Goal: Task Accomplishment & Management: Complete application form

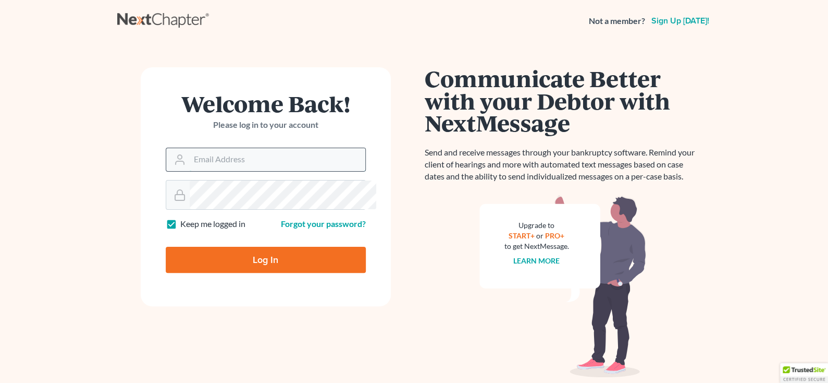
click at [271, 171] on input "Email Address" at bounding box center [278, 159] width 176 height 23
type input "[EMAIL_ADDRESS][DOMAIN_NAME]"
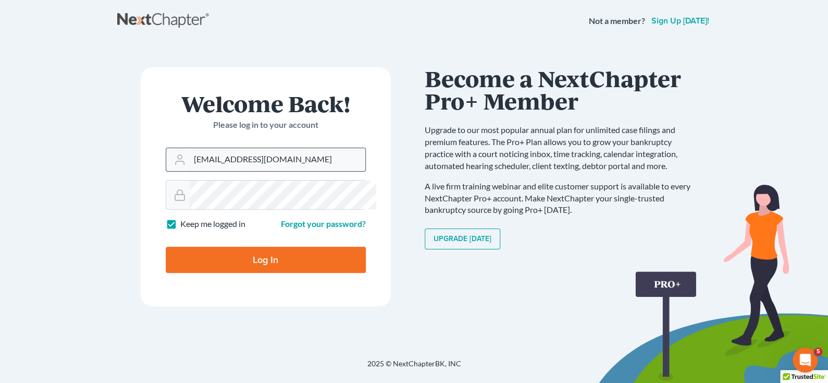
click at [166, 247] on input "Log In" at bounding box center [266, 260] width 200 height 26
type input "Thinking..."
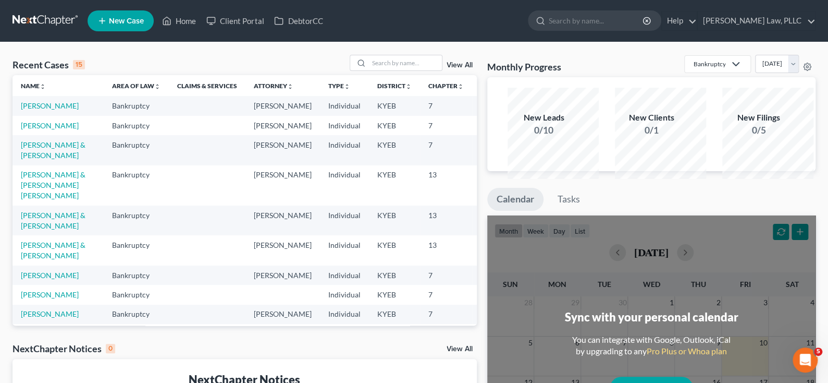
click at [47, 115] on td "[PERSON_NAME]" at bounding box center [58, 105] width 91 height 19
click at [47, 110] on link "[PERSON_NAME]" at bounding box center [50, 105] width 58 height 9
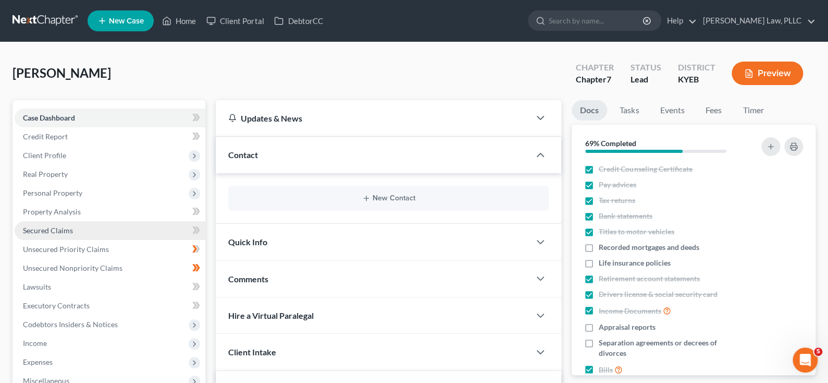
click at [52, 235] on span "Secured Claims" at bounding box center [48, 230] width 50 height 9
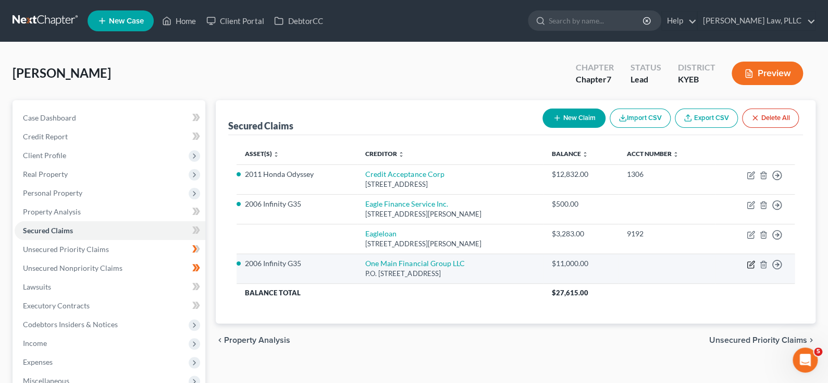
click at [747, 268] on icon "button" at bounding box center [751, 264] width 8 height 8
select select "36"
select select "2"
select select "0"
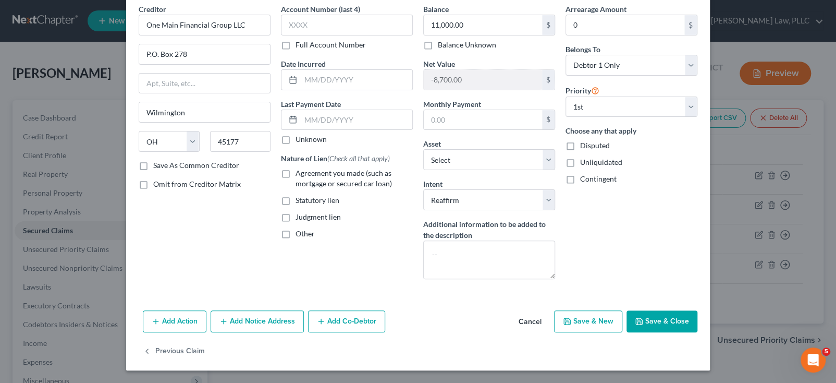
scroll to position [146, 0]
click at [555, 189] on select "Select Surrender Redeem Reaffirm Avoid Other" at bounding box center [489, 199] width 132 height 21
select select "0"
click at [423, 189] on select "Select Surrender Redeem Reaffirm Avoid Other" at bounding box center [489, 199] width 132 height 21
click at [703, 163] on div "Arrearage Amount 0 $ Belongs To * Select Debtor 1 Only Debtor 2 Only Debtor 1 A…" at bounding box center [631, 146] width 142 height 284
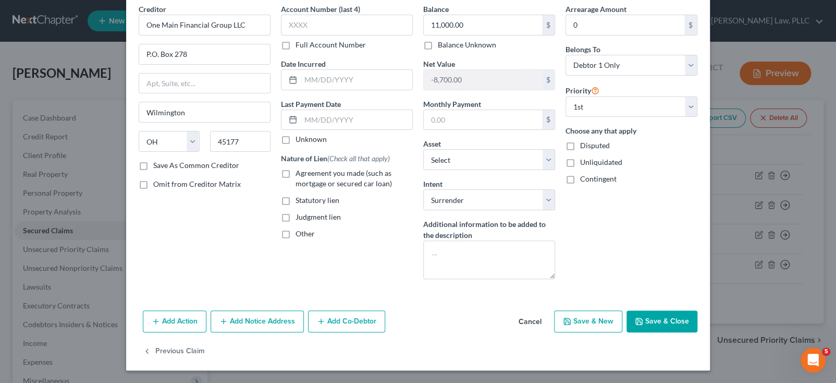
click at [698, 310] on button "Save & Close" at bounding box center [662, 321] width 71 height 22
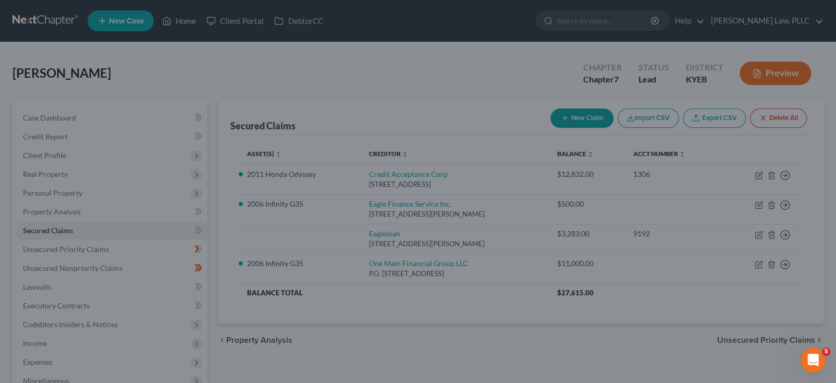
select select "17"
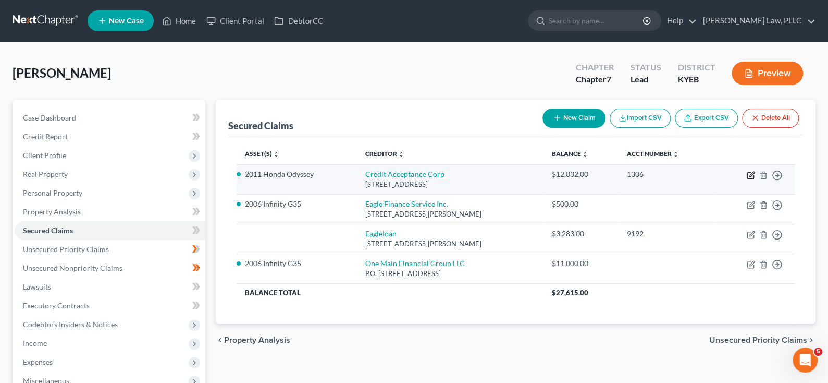
click at [747, 179] on icon "button" at bounding box center [751, 175] width 8 height 8
select select "23"
select select "0"
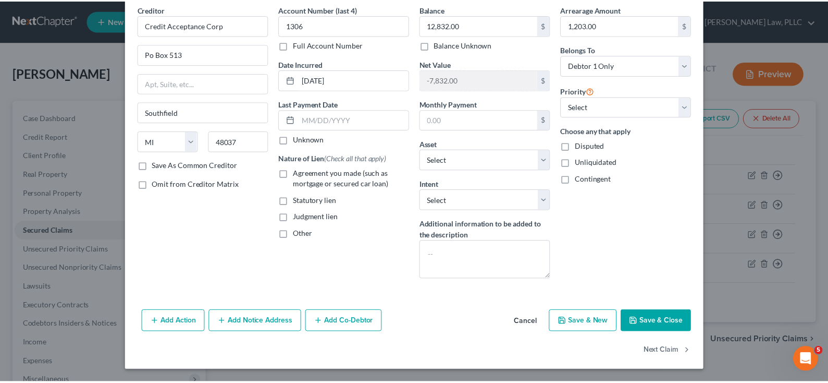
scroll to position [94, 0]
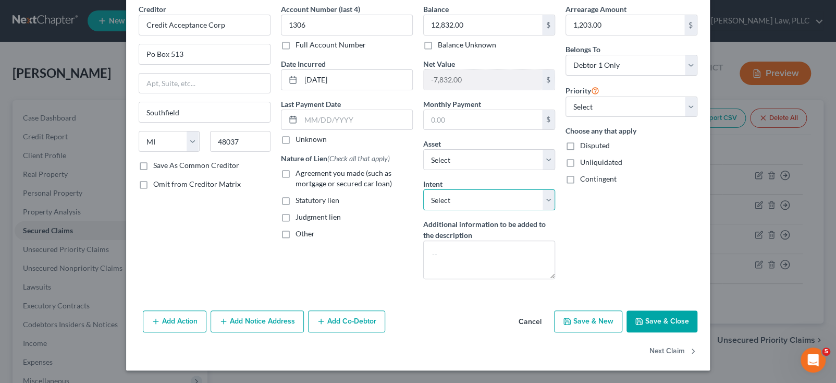
click at [555, 208] on select "Select Surrender Redeem Reaffirm Avoid Other" at bounding box center [489, 199] width 132 height 21
select select "0"
click at [423, 195] on select "Select Surrender Redeem Reaffirm Avoid Other" at bounding box center [489, 199] width 132 height 21
click at [698, 332] on button "Save & Close" at bounding box center [662, 321] width 71 height 22
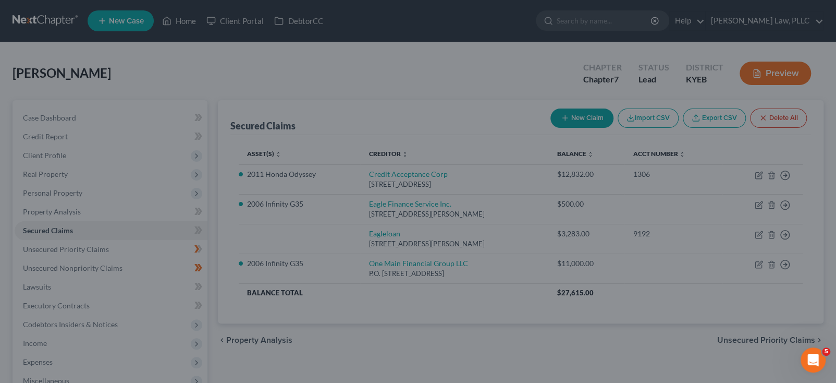
select select "2"
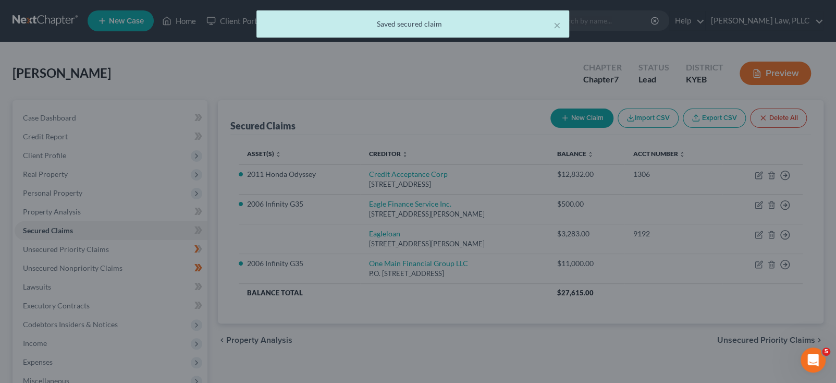
scroll to position [0, 0]
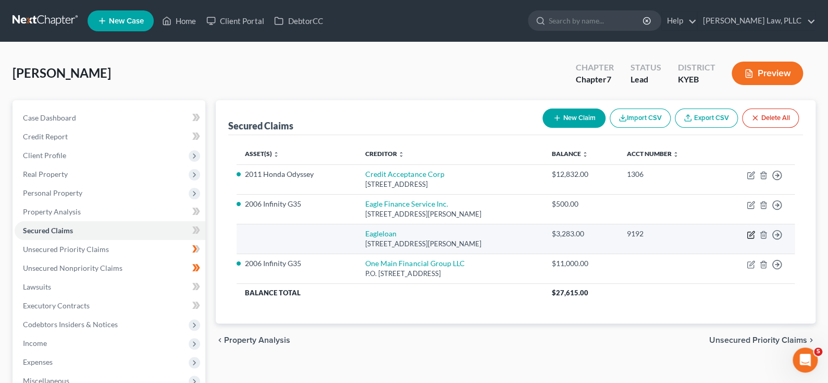
click at [747, 239] on icon "button" at bounding box center [751, 234] width 8 height 8
select select "18"
select select "0"
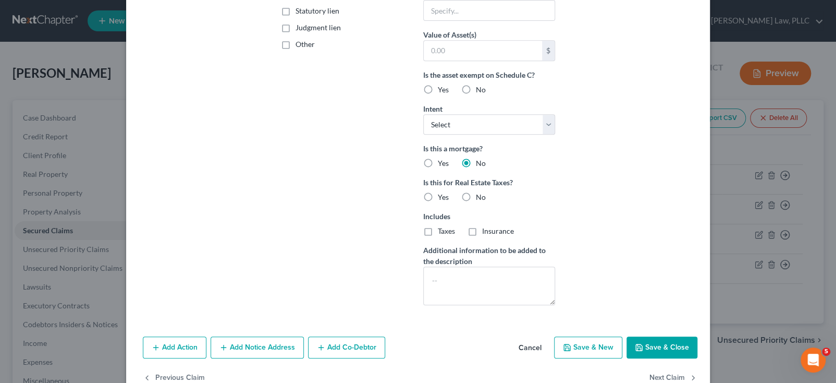
scroll to position [208, 0]
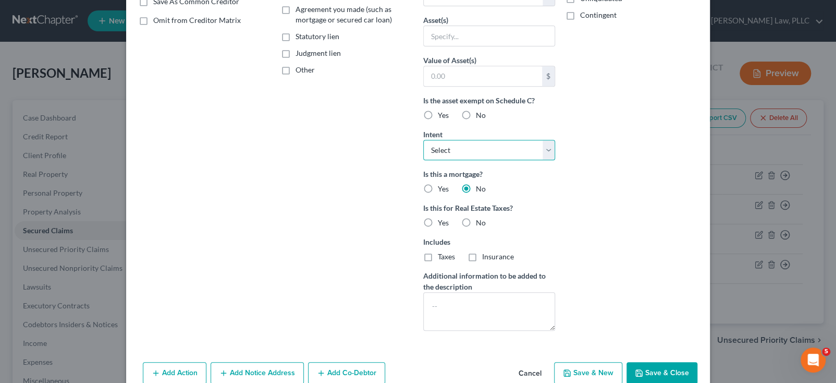
click at [555, 161] on select "Select Surrender Redeem Reaffirm Avoid Other" at bounding box center [489, 150] width 132 height 21
select select "0"
click at [423, 161] on select "Select Surrender Redeem Reaffirm Avoid Other" at bounding box center [489, 150] width 132 height 21
click at [659, 230] on div "Arrearage Amount 0 $ Belongs To * Select Debtor 1 Only Debtor 2 Only Debtor 1 A…" at bounding box center [631, 89] width 142 height 499
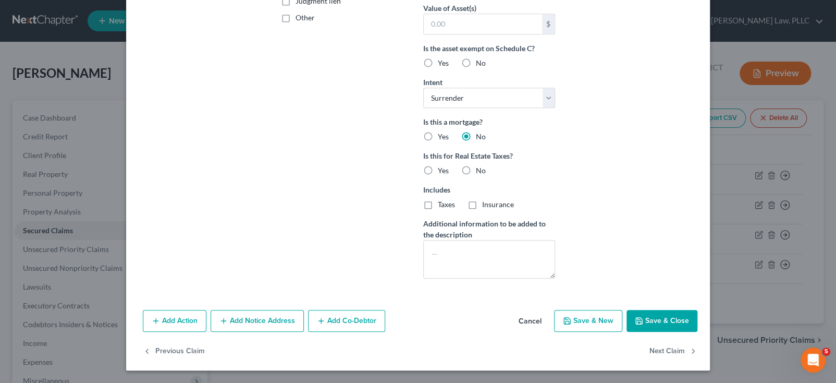
scroll to position [365, 0]
click at [698, 332] on button "Save & Close" at bounding box center [662, 321] width 71 height 22
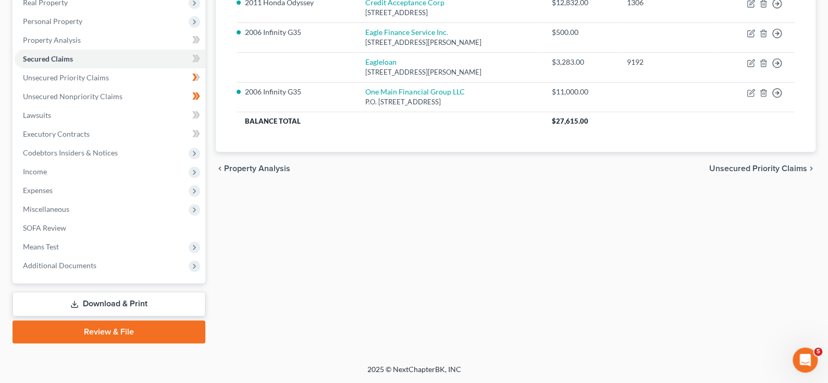
scroll to position [261, 0]
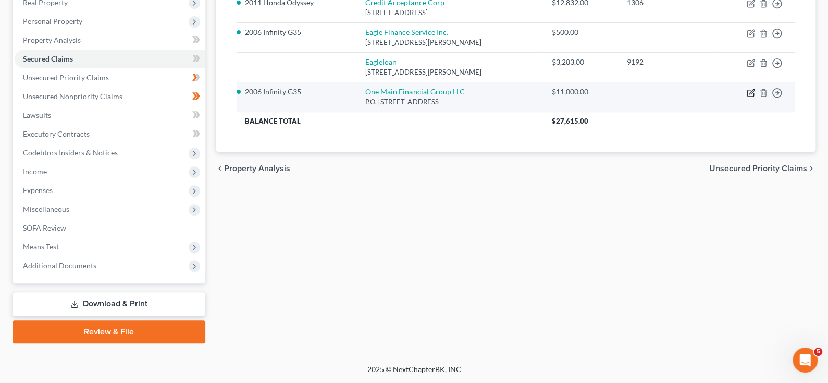
click at [747, 89] on icon "button" at bounding box center [751, 93] width 8 height 8
select select "36"
select select "17"
select select "0"
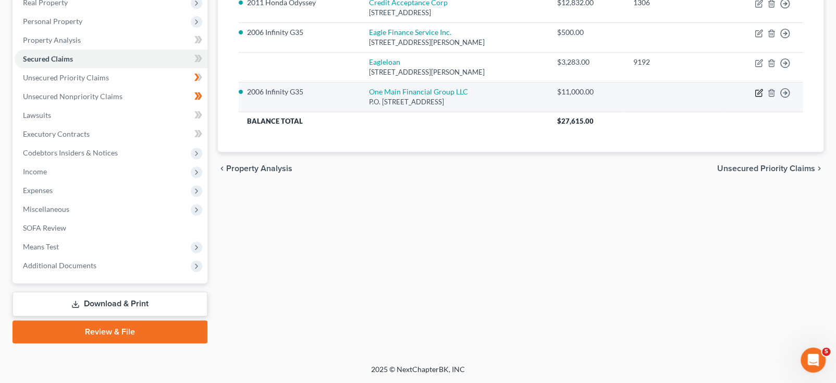
select select "0"
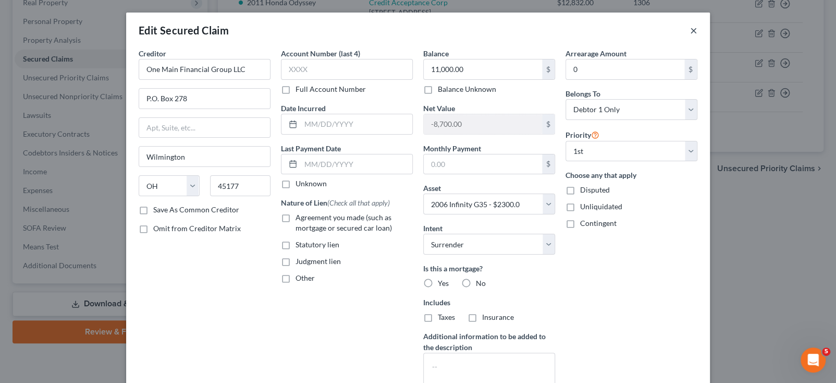
click at [698, 36] on button "×" at bounding box center [693, 30] width 7 height 13
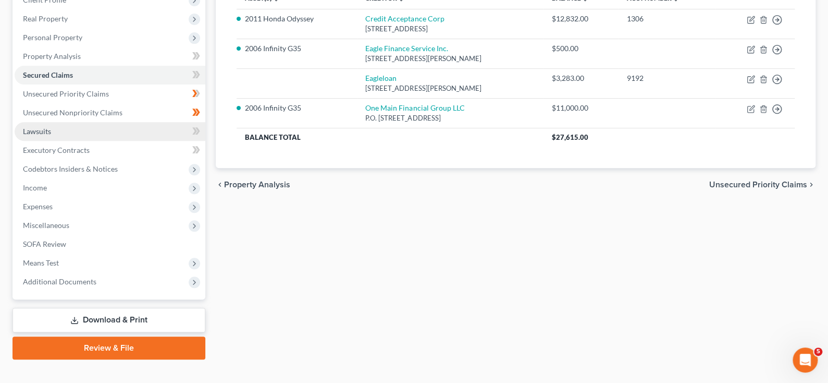
scroll to position [156, 0]
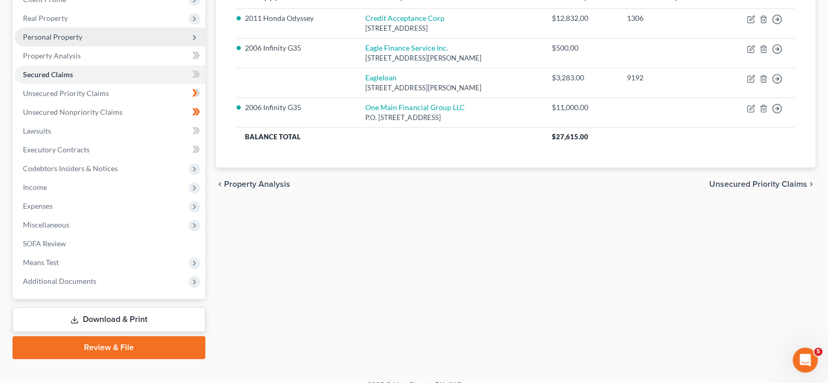
click at [75, 41] on span "Personal Property" at bounding box center [52, 36] width 59 height 9
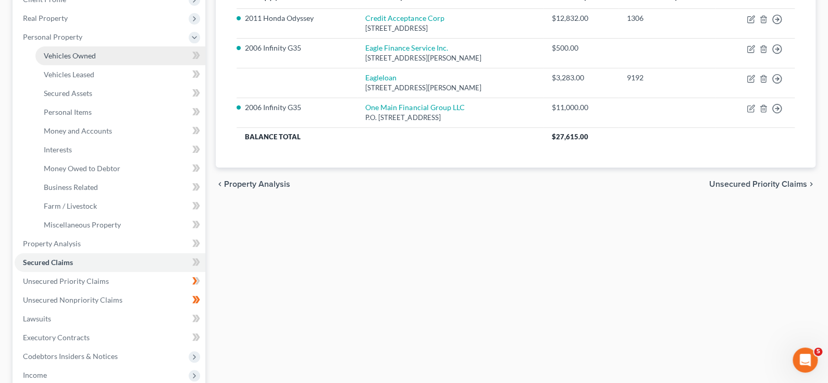
click at [96, 60] on span "Vehicles Owned" at bounding box center [70, 55] width 52 height 9
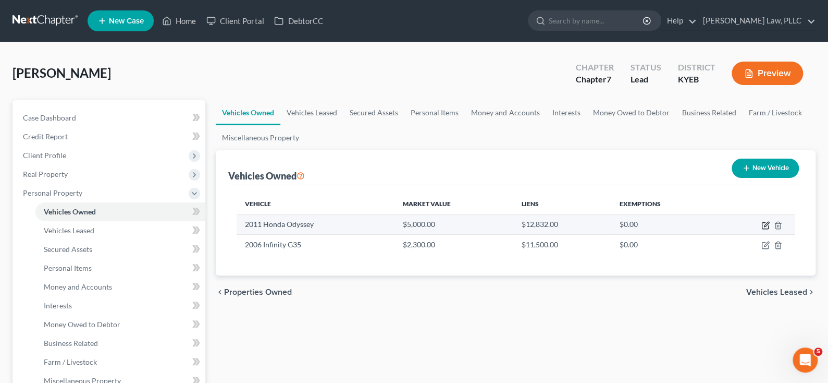
click at [762, 229] on icon "button" at bounding box center [765, 226] width 6 height 6
select select "0"
select select "15"
select select "2"
select select "0"
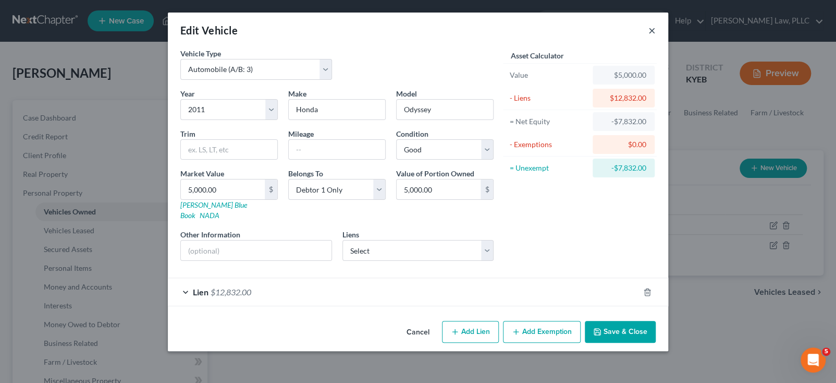
click at [656, 36] on button "×" at bounding box center [652, 30] width 7 height 13
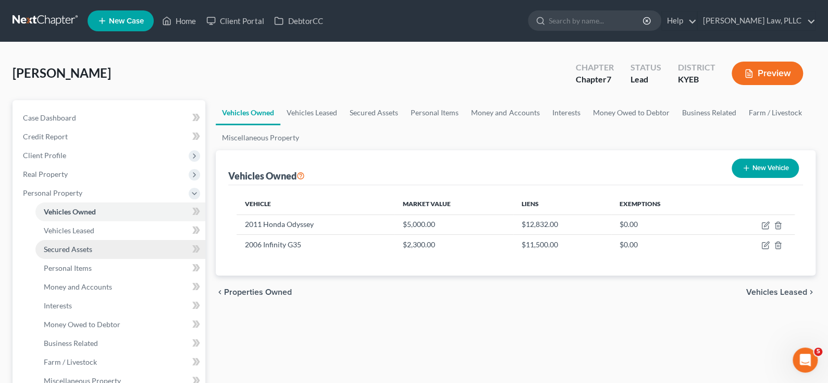
click at [92, 253] on span "Secured Assets" at bounding box center [68, 248] width 48 height 9
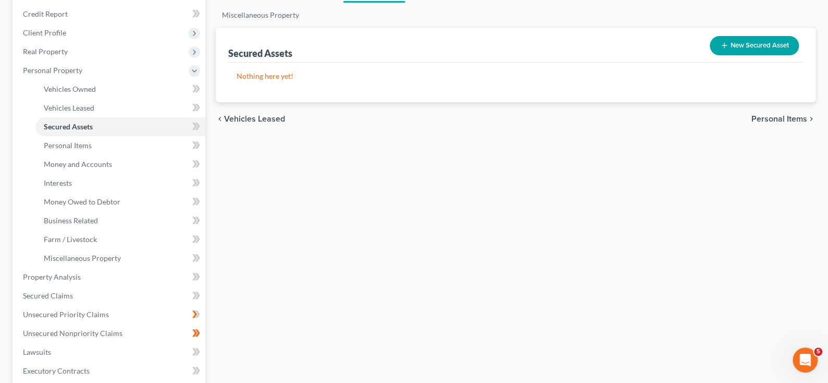
scroll to position [156, 0]
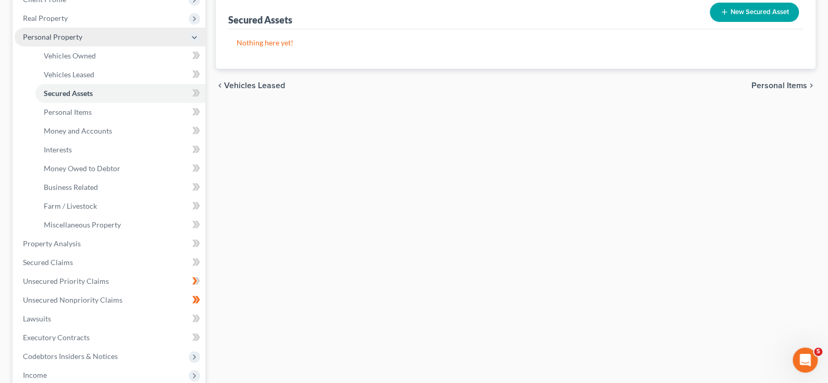
click at [75, 41] on span "Personal Property" at bounding box center [52, 36] width 59 height 9
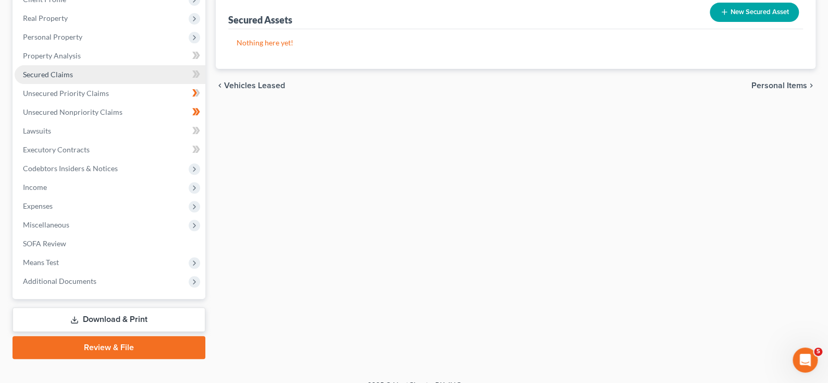
click at [71, 79] on span "Secured Claims" at bounding box center [48, 74] width 50 height 9
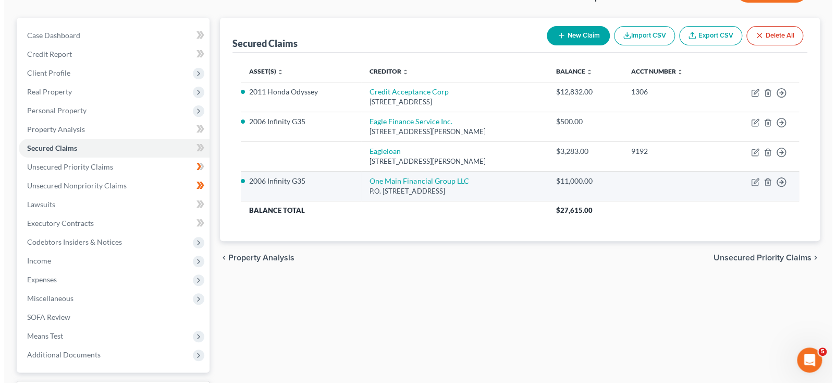
scroll to position [52, 0]
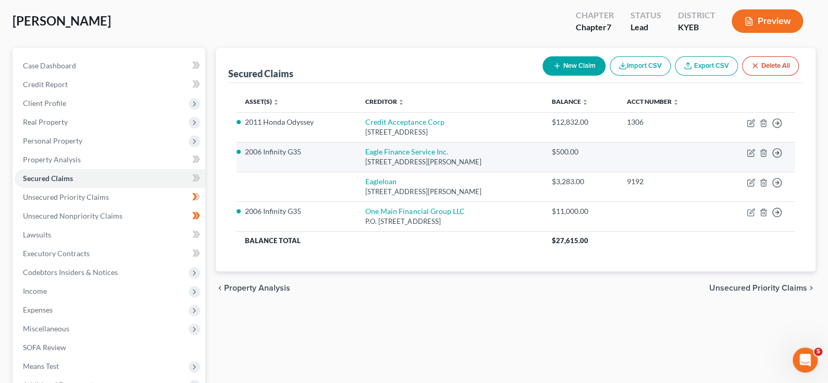
click at [527, 167] on div "[STREET_ADDRESS][PERSON_NAME]" at bounding box center [450, 162] width 170 height 10
click at [747, 157] on icon "button" at bounding box center [751, 153] width 8 height 8
select select "18"
select select "17"
select select "2"
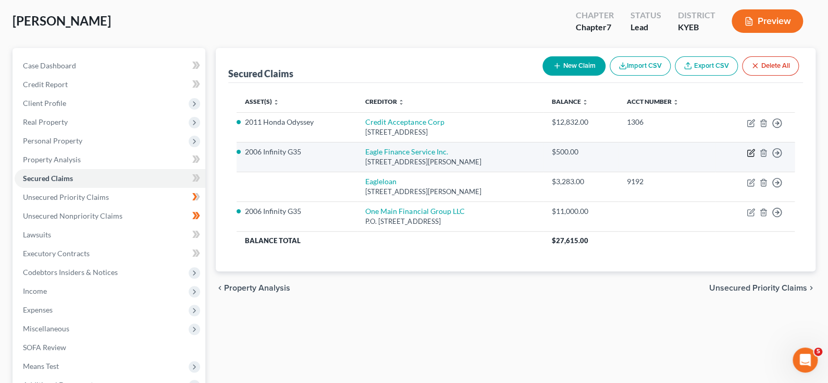
select select "0"
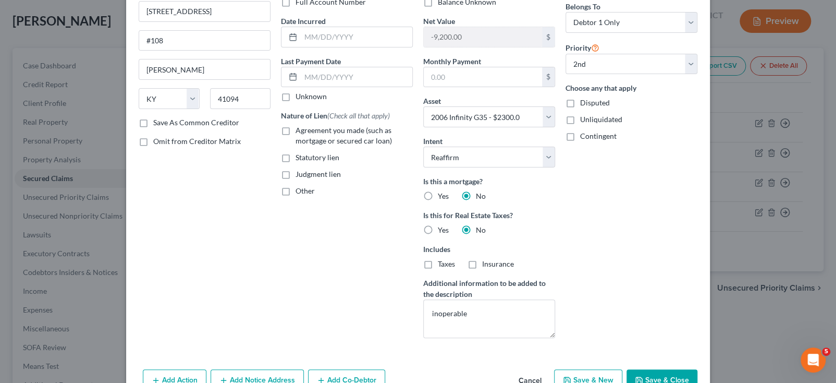
scroll to position [156, 0]
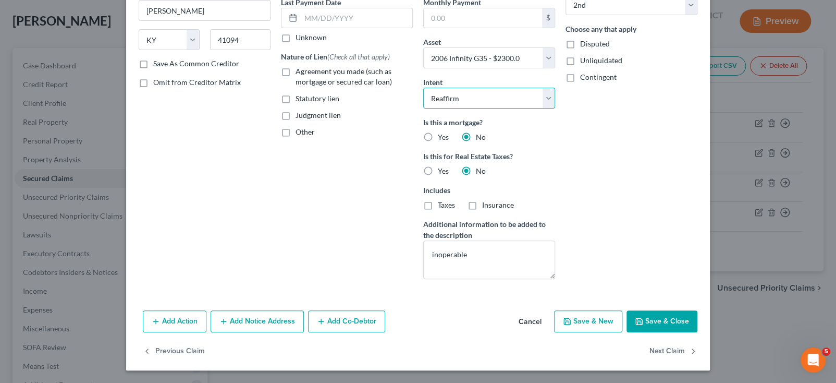
click at [555, 108] on select "Select Surrender Redeem Reaffirm Avoid Other" at bounding box center [489, 98] width 132 height 21
select select "0"
click at [423, 108] on select "Select Surrender Redeem Reaffirm Avoid Other" at bounding box center [489, 98] width 132 height 21
click at [651, 226] on div "Arrearage Amount 0 $ Belongs To * Select Debtor 1 Only Debtor 2 Only Debtor 1 A…" at bounding box center [631, 94] width 142 height 385
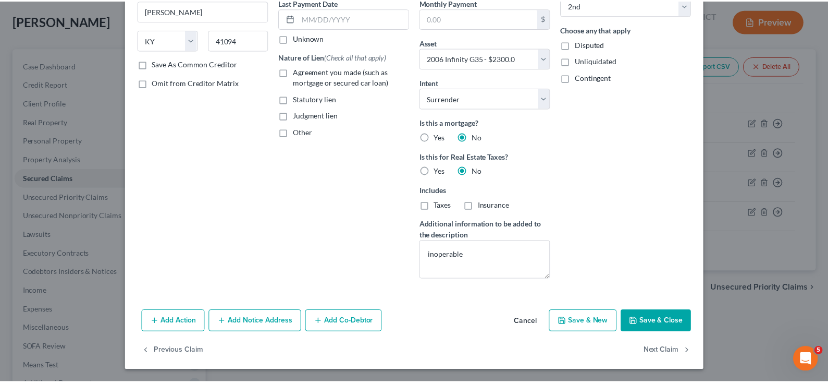
scroll to position [274, 0]
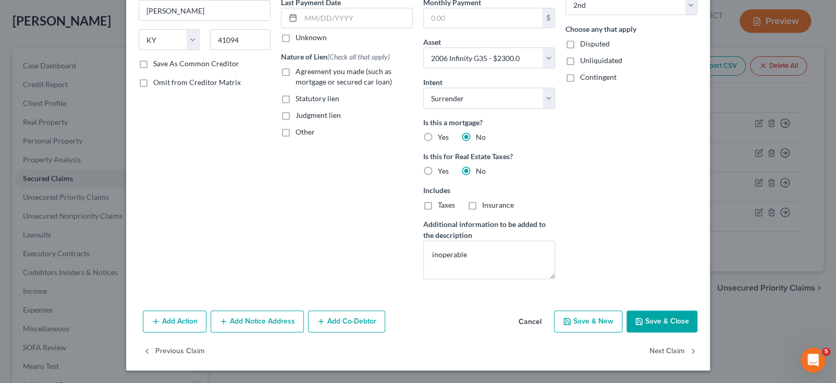
click at [643, 317] on icon "button" at bounding box center [639, 321] width 8 height 8
select select
select select "1"
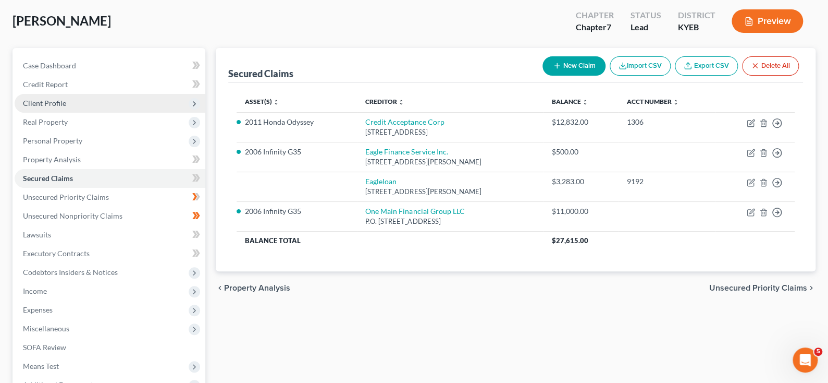
click at [66, 107] on span "Client Profile" at bounding box center [44, 103] width 43 height 9
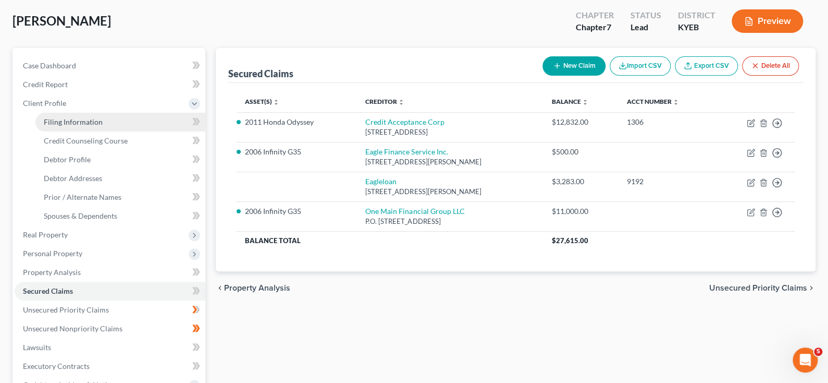
click at [87, 126] on span "Filing Information" at bounding box center [73, 121] width 59 height 9
select select "1"
select select "0"
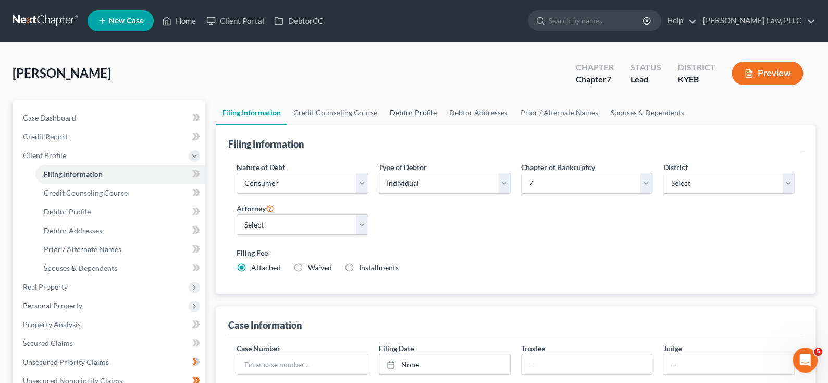
click at [443, 125] on link "Debtor Profile" at bounding box center [413, 112] width 59 height 25
select select "0"
select select "3"
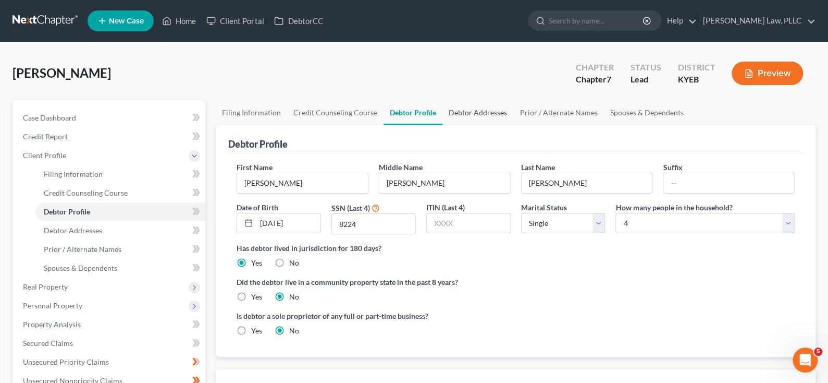
click at [513, 125] on link "Debtor Addresses" at bounding box center [478, 112] width 71 height 25
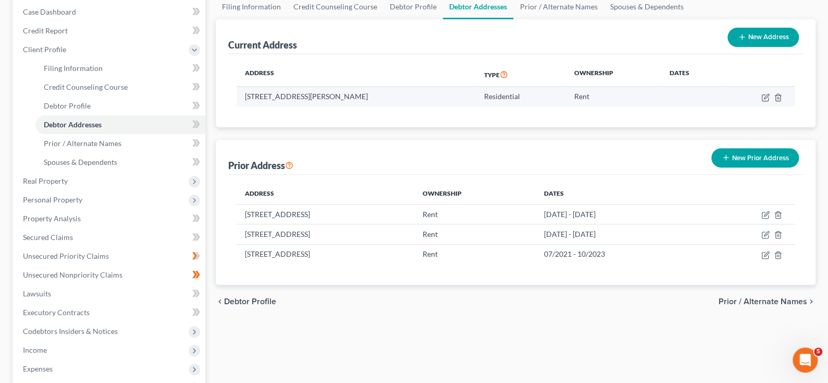
scroll to position [156, 0]
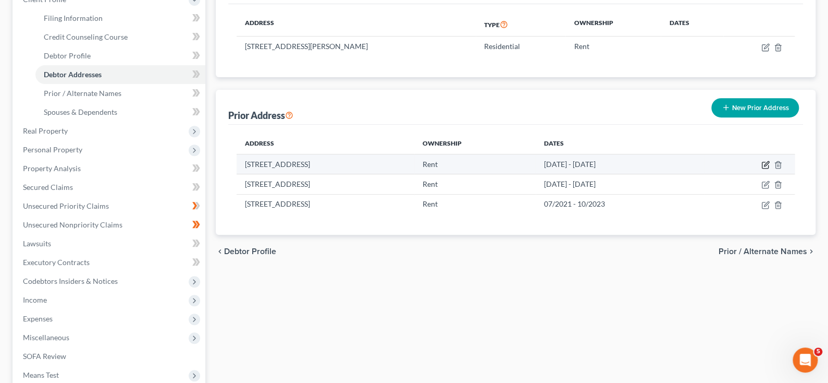
click at [764, 166] on icon "button" at bounding box center [766, 163] width 5 height 5
select select "18"
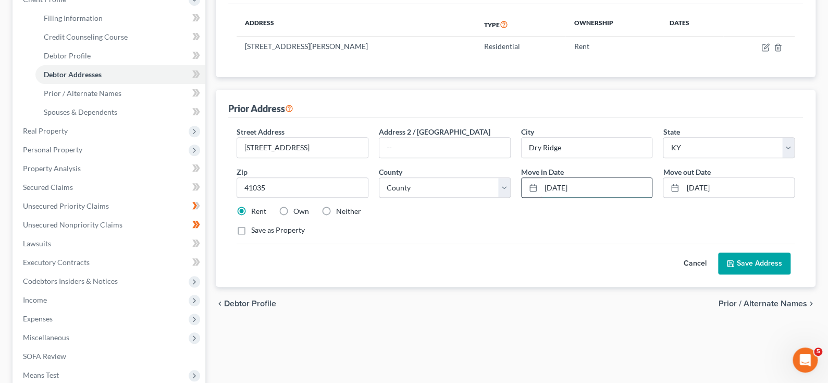
drag, startPoint x: 602, startPoint y: 267, endPoint x: 547, endPoint y: 272, distance: 54.9
click at [547, 198] on input "[DATE]" at bounding box center [597, 188] width 112 height 20
type input "[DATE]"
drag, startPoint x: 744, startPoint y: 262, endPoint x: 690, endPoint y: 262, distance: 54.7
click at [690, 198] on input "[DATE]" at bounding box center [739, 188] width 112 height 20
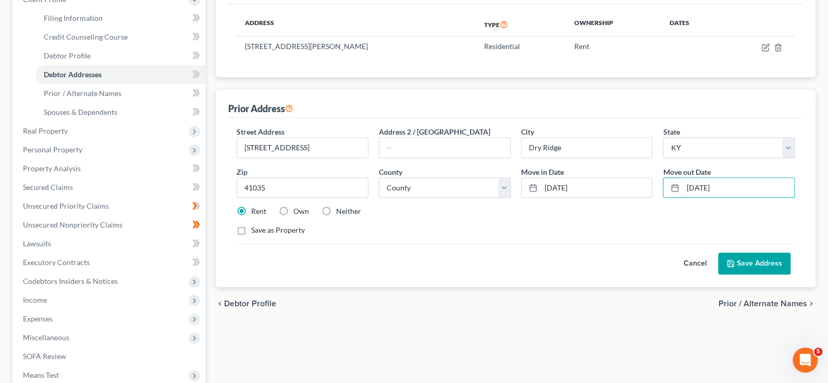
type input "[DATE]"
click at [733, 274] on button "Save Address" at bounding box center [754, 263] width 72 height 22
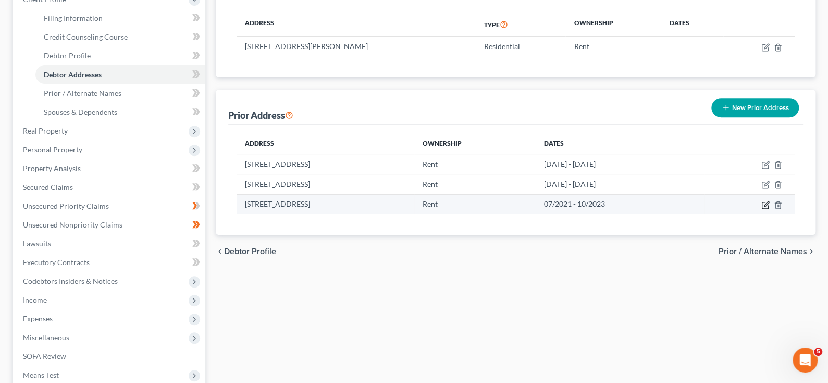
click at [762, 209] on icon "button" at bounding box center [766, 205] width 8 height 8
select select "18"
select select "58"
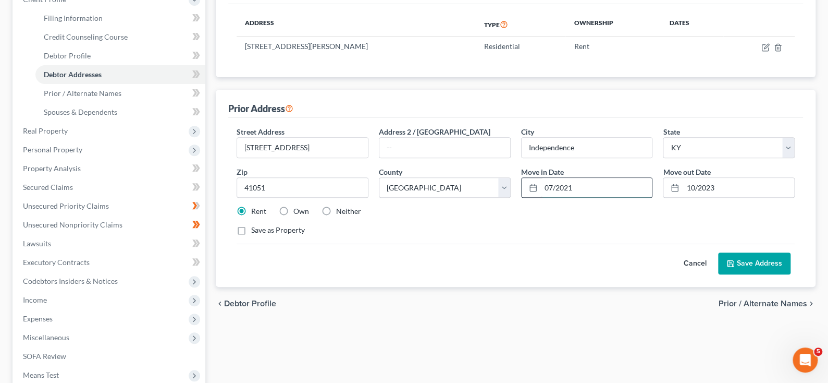
drag, startPoint x: 593, startPoint y: 262, endPoint x: 548, endPoint y: 271, distance: 45.7
click at [548, 198] on input "07/2021" at bounding box center [597, 188] width 112 height 20
type input "05/2021"
drag, startPoint x: 723, startPoint y: 265, endPoint x: 643, endPoint y: 276, distance: 81.0
click at [643, 244] on div "Street Address * [STREET_ADDRESS] Address 2 / [GEOGRAPHIC_DATA] * [GEOGRAPHIC_D…" at bounding box center [515, 185] width 569 height 118
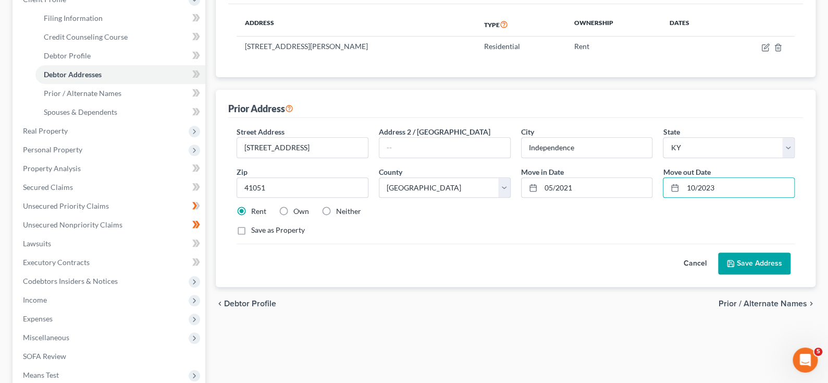
click at [587, 244] on div "Street Address * [STREET_ADDRESS] Address 2 / [GEOGRAPHIC_DATA] * [GEOGRAPHIC_D…" at bounding box center [515, 185] width 569 height 118
click at [733, 274] on button "Save Address" at bounding box center [754, 263] width 72 height 22
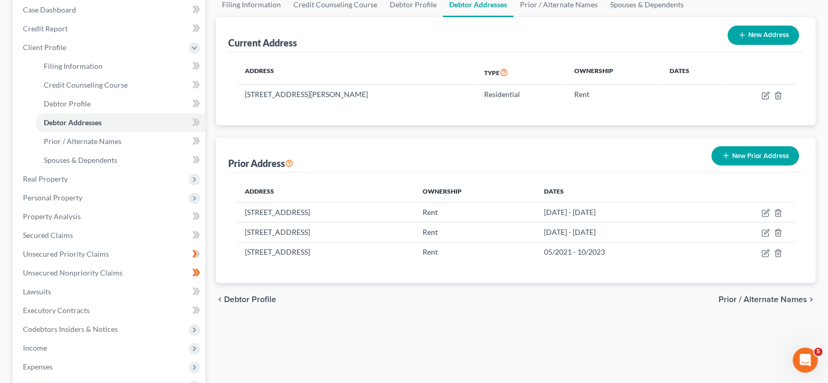
scroll to position [0, 0]
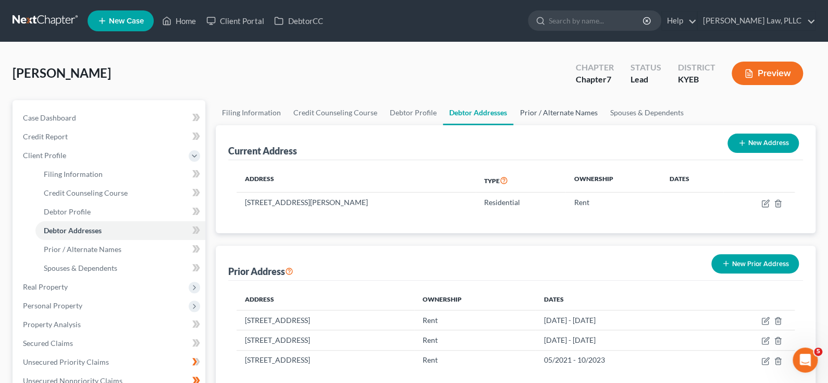
click at [604, 125] on link "Prior / Alternate Names" at bounding box center [558, 112] width 90 height 25
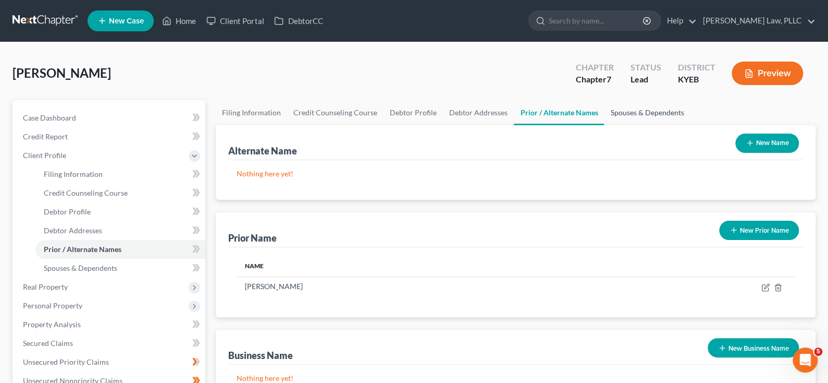
click at [690, 125] on link "Spouses & Dependents" at bounding box center [647, 112] width 86 height 25
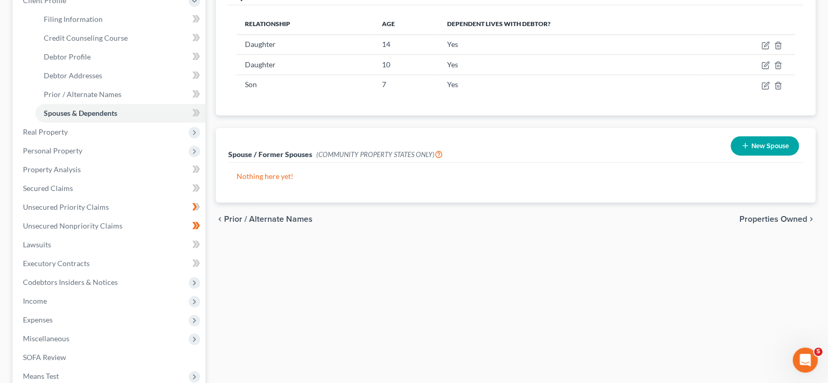
scroll to position [156, 0]
click at [198, 4] on icon at bounding box center [194, 0] width 8 height 8
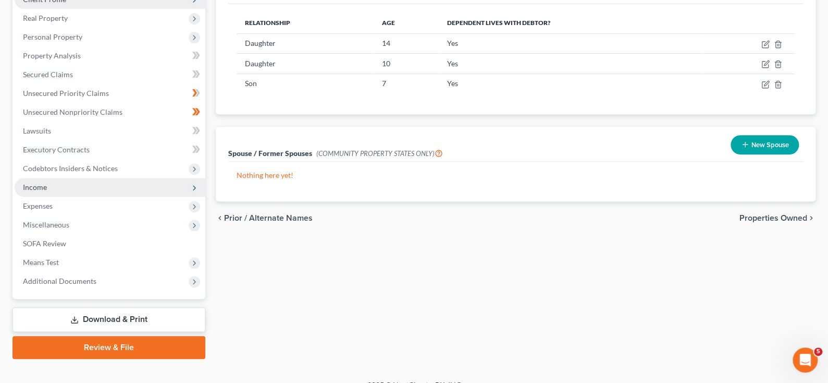
click at [68, 197] on span "Income" at bounding box center [110, 187] width 191 height 19
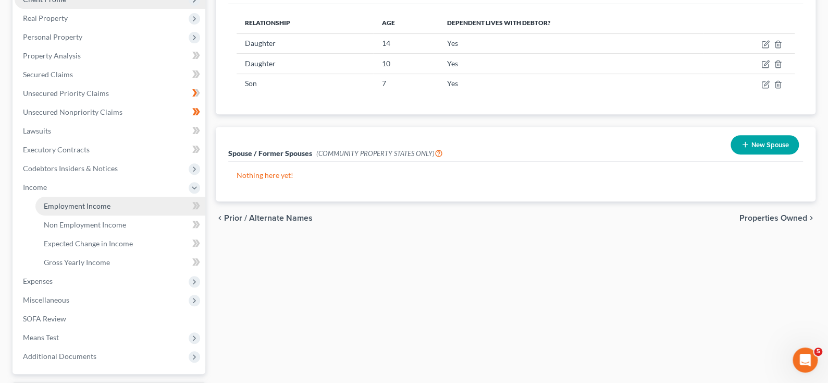
click at [90, 210] on span "Employment Income" at bounding box center [77, 205] width 67 height 9
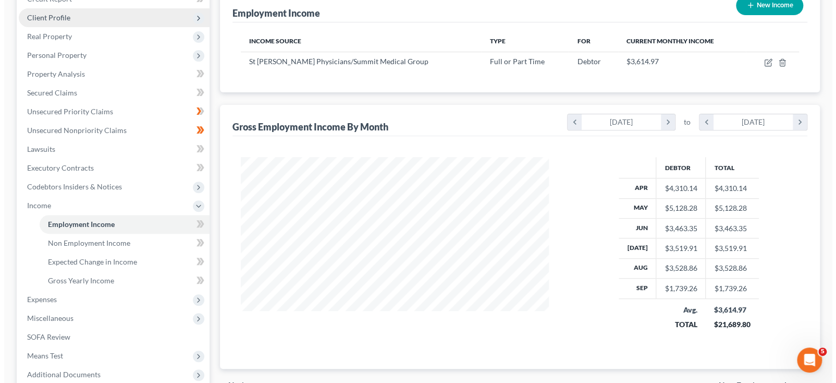
scroll to position [156, 0]
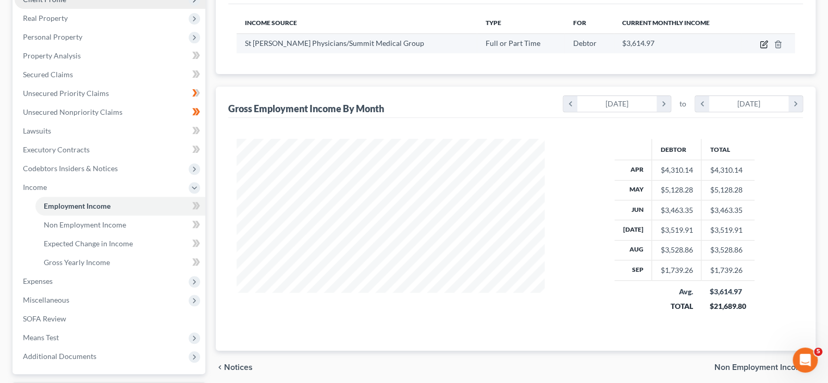
click at [760, 48] on icon "button" at bounding box center [764, 44] width 8 height 8
select select "0"
select select "18"
select select "2"
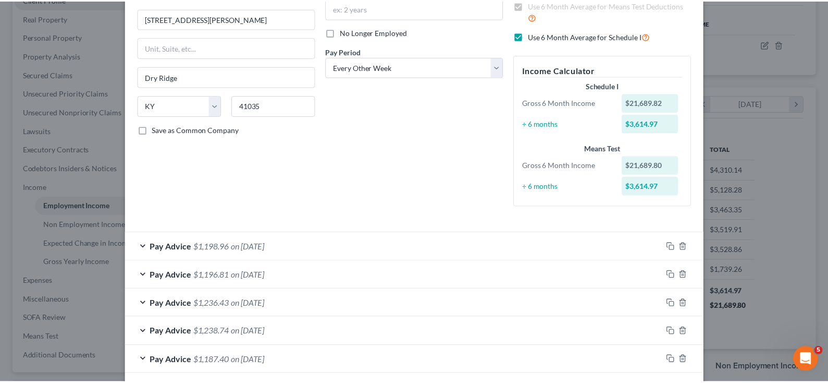
scroll to position [0, 0]
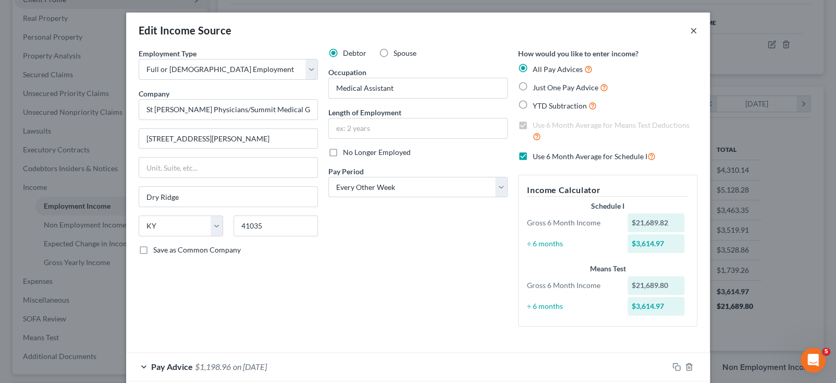
click at [698, 36] on button "×" at bounding box center [693, 30] width 7 height 13
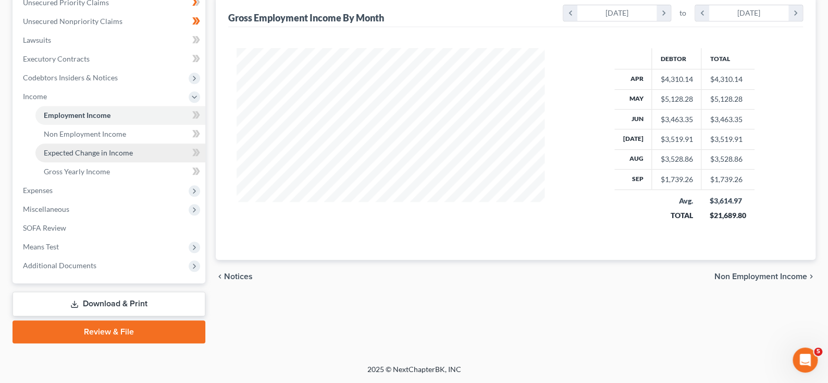
scroll to position [400, 0]
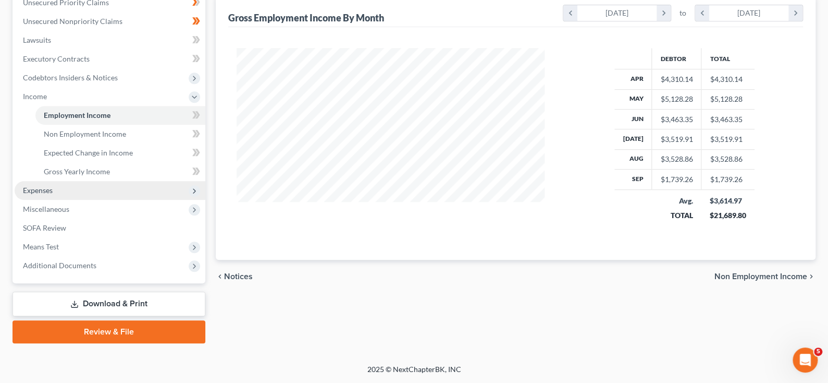
click at [53, 186] on span "Expenses" at bounding box center [38, 190] width 30 height 9
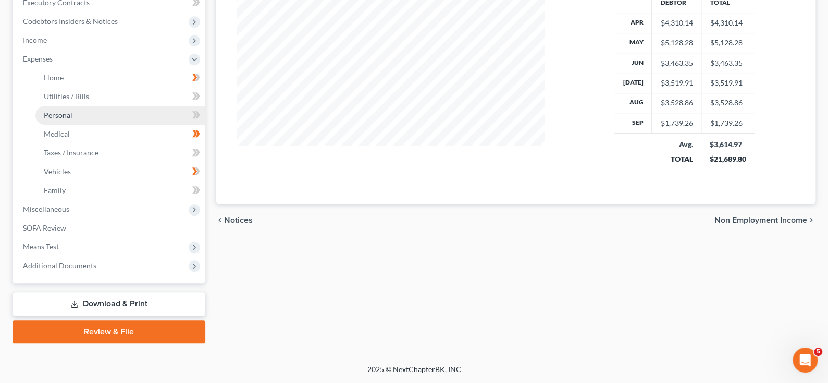
click at [68, 119] on span "Personal" at bounding box center [58, 115] width 29 height 9
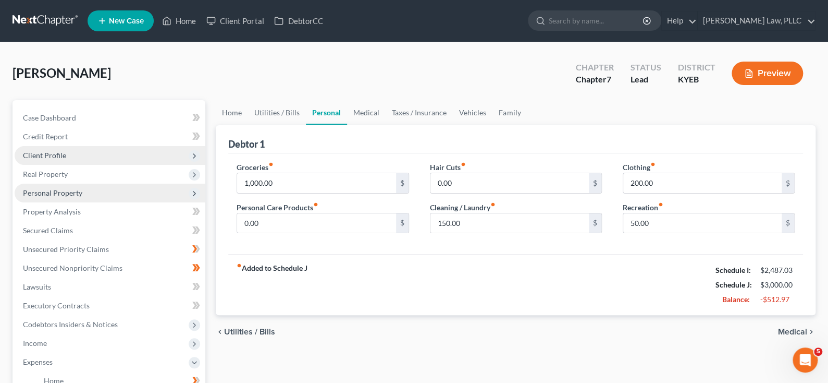
click at [73, 197] on span "Personal Property" at bounding box center [52, 192] width 59 height 9
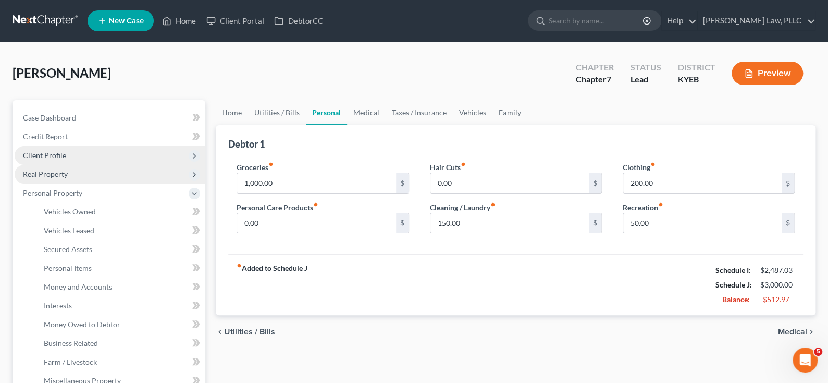
click at [51, 178] on span "Real Property" at bounding box center [45, 173] width 45 height 9
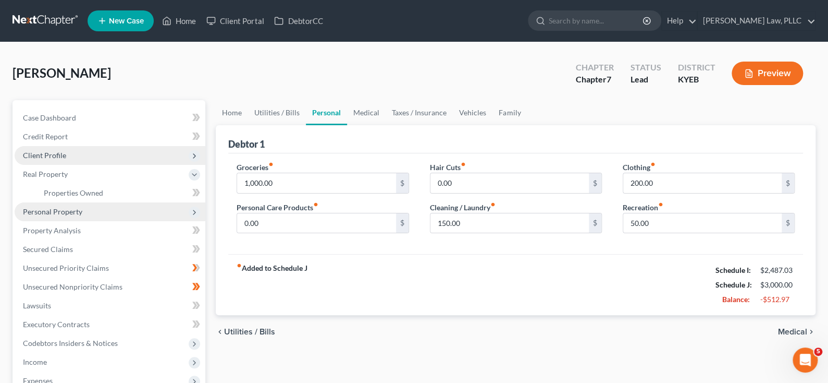
click at [75, 216] on span "Personal Property" at bounding box center [52, 211] width 59 height 9
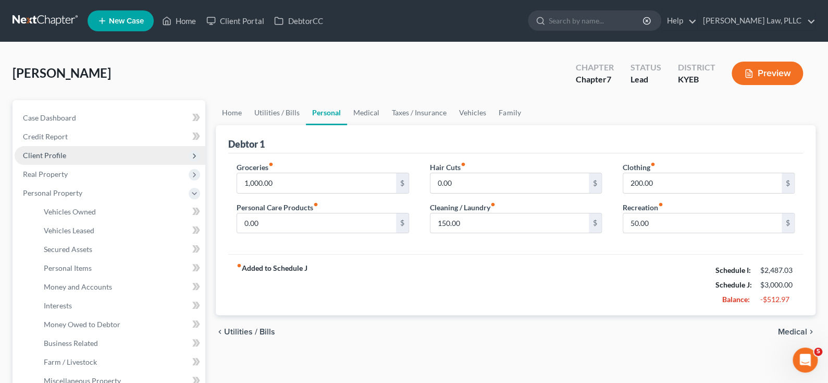
click at [66, 160] on span "Client Profile" at bounding box center [44, 155] width 43 height 9
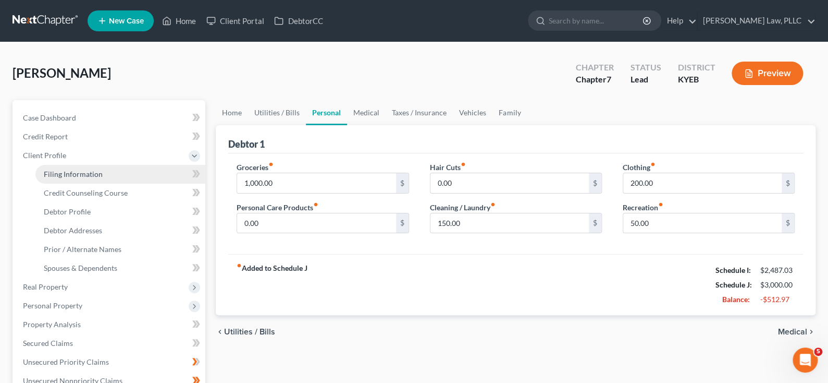
click at [103, 178] on span "Filing Information" at bounding box center [73, 173] width 59 height 9
select select "1"
select select "0"
select select "32"
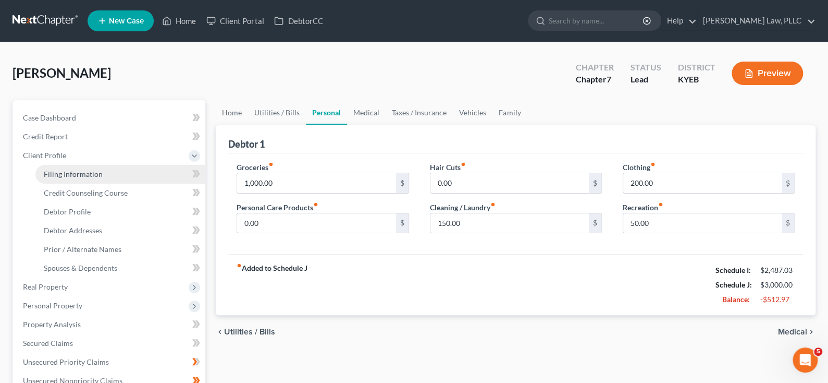
select select "0"
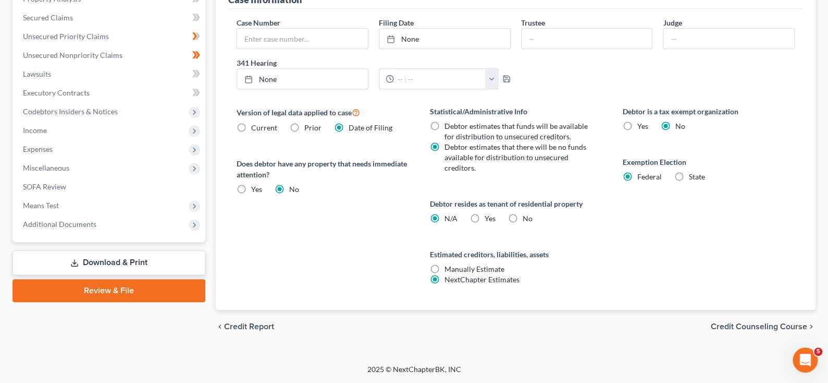
scroll to position [417, 0]
click at [491, 224] on label "Yes Yes" at bounding box center [490, 218] width 11 height 10
click at [491, 220] on input "Yes Yes" at bounding box center [492, 216] width 7 height 7
radio input "true"
radio input "false"
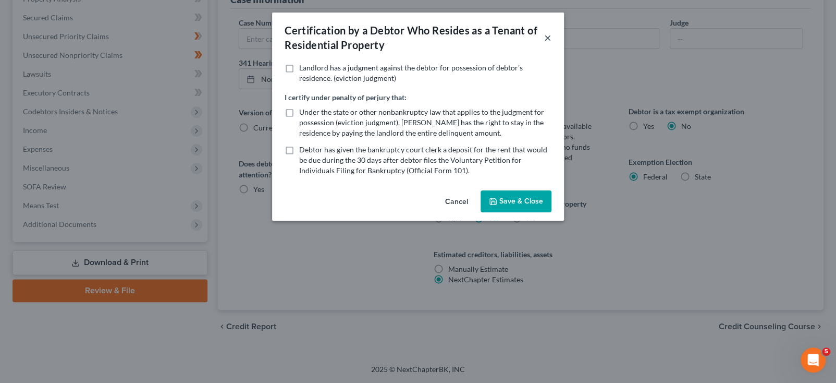
click at [552, 44] on button "×" at bounding box center [547, 37] width 7 height 13
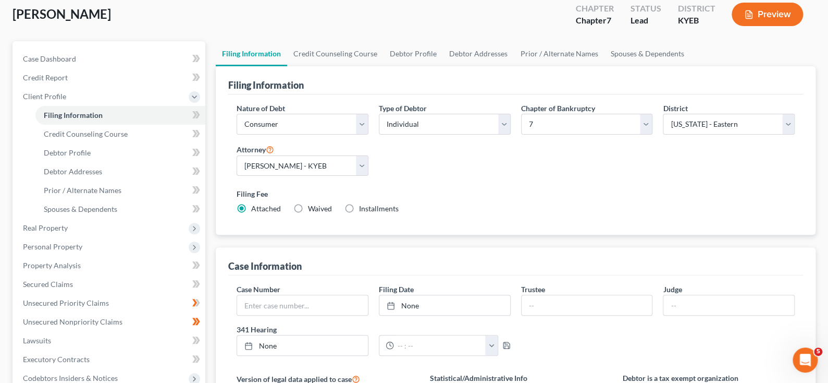
scroll to position [52, 0]
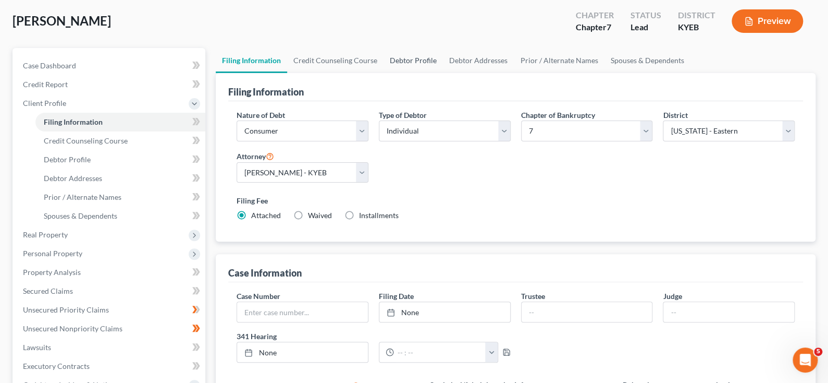
click at [443, 73] on link "Debtor Profile" at bounding box center [413, 60] width 59 height 25
select select "0"
select select "3"
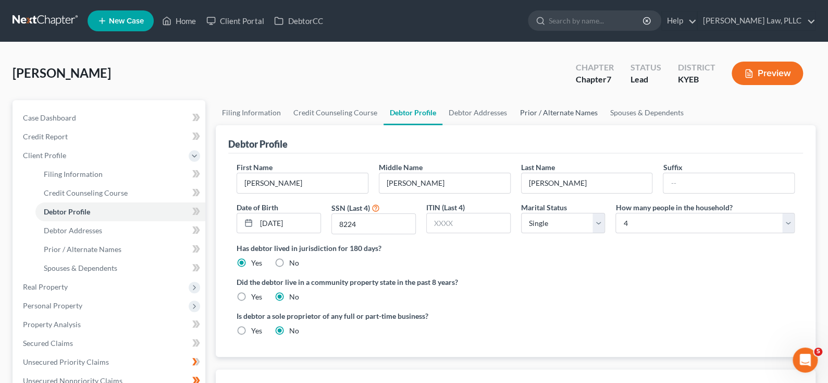
click at [604, 125] on link "Prior / Alternate Names" at bounding box center [558, 112] width 90 height 25
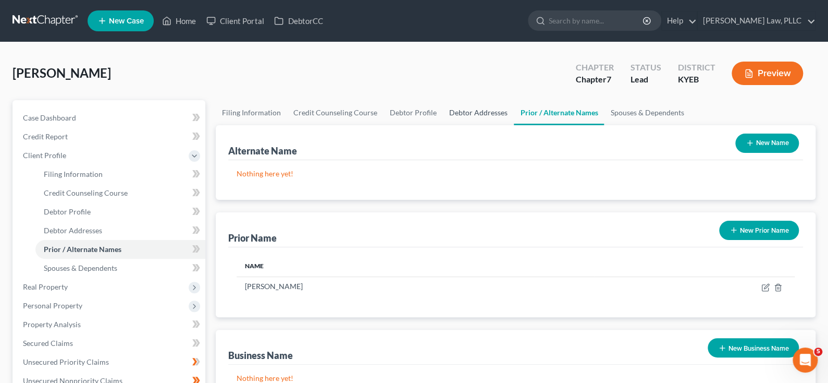
click at [514, 125] on link "Debtor Addresses" at bounding box center [478, 112] width 71 height 25
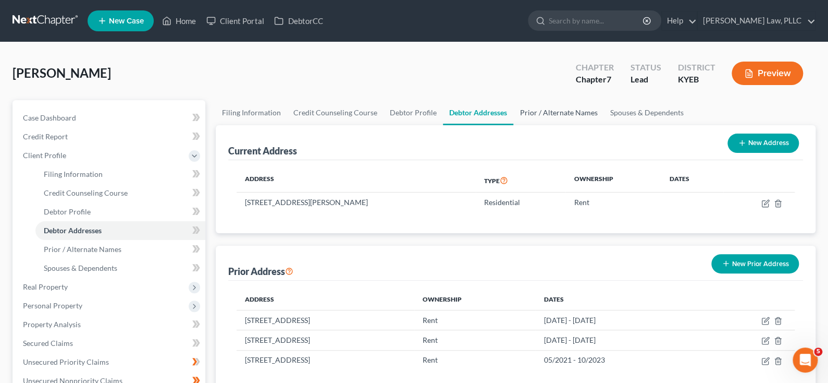
click at [604, 125] on link "Prior / Alternate Names" at bounding box center [558, 112] width 90 height 25
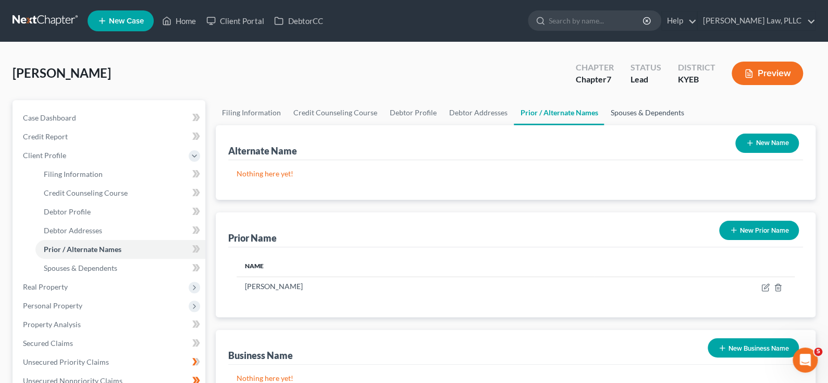
click at [690, 125] on link "Spouses & Dependents" at bounding box center [647, 112] width 86 height 25
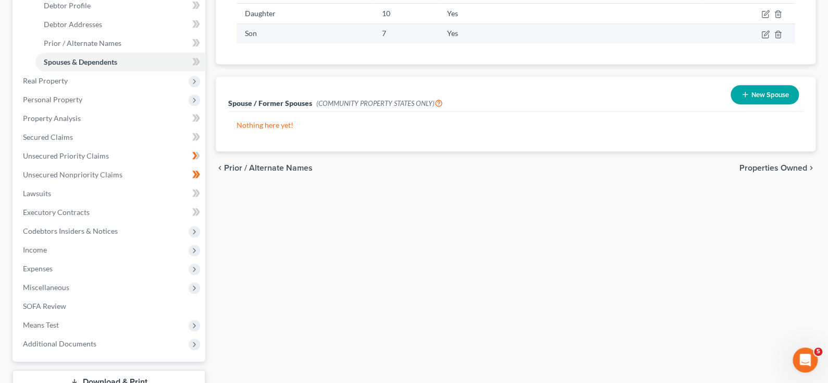
scroll to position [208, 0]
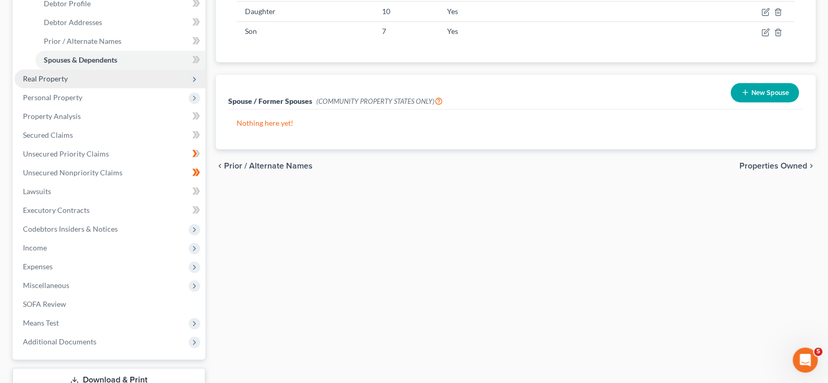
click at [68, 83] on span "Real Property" at bounding box center [45, 78] width 45 height 9
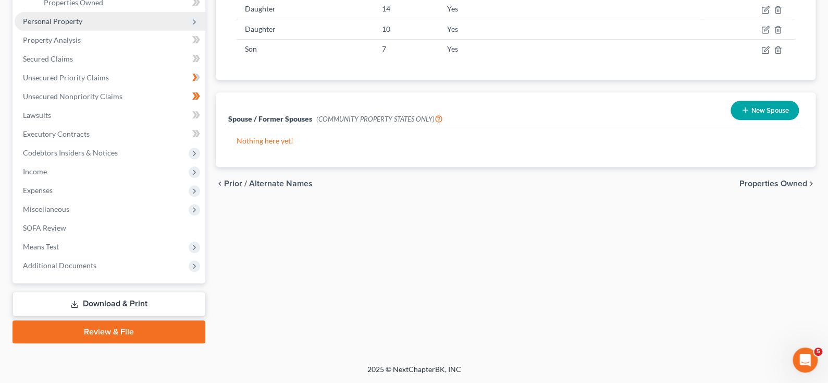
click at [82, 26] on span "Personal Property" at bounding box center [52, 21] width 59 height 9
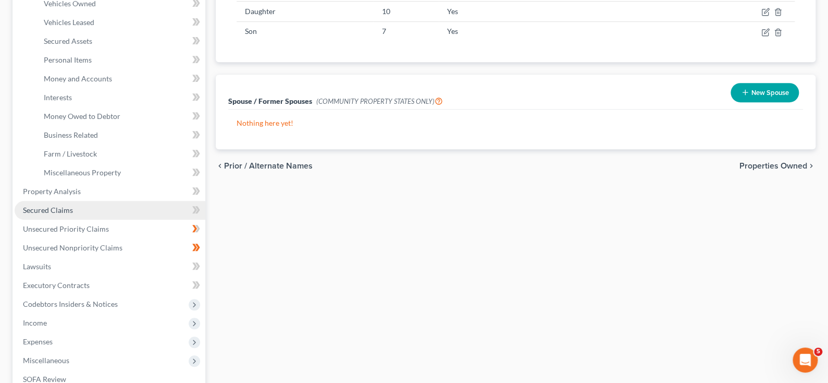
click at [57, 214] on span "Secured Claims" at bounding box center [48, 209] width 50 height 9
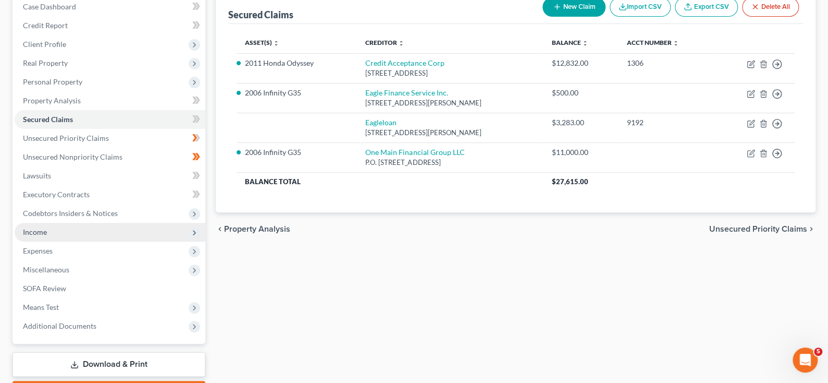
scroll to position [156, 0]
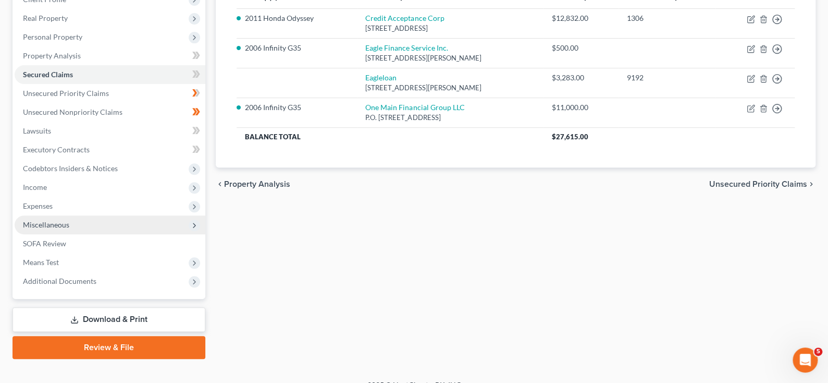
click at [69, 229] on span "Miscellaneous" at bounding box center [46, 224] width 46 height 9
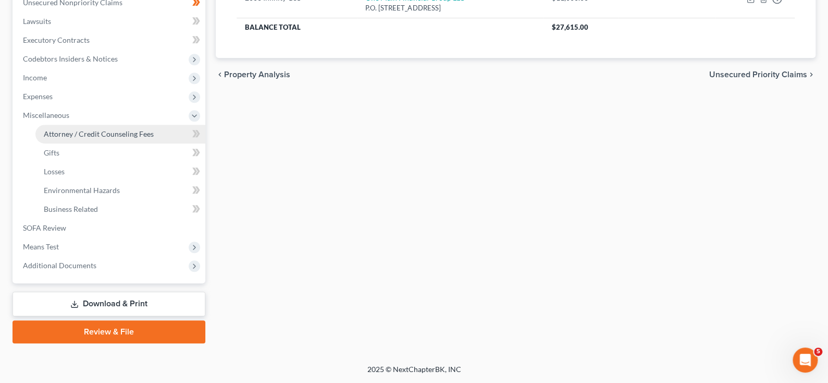
scroll to position [261, 0]
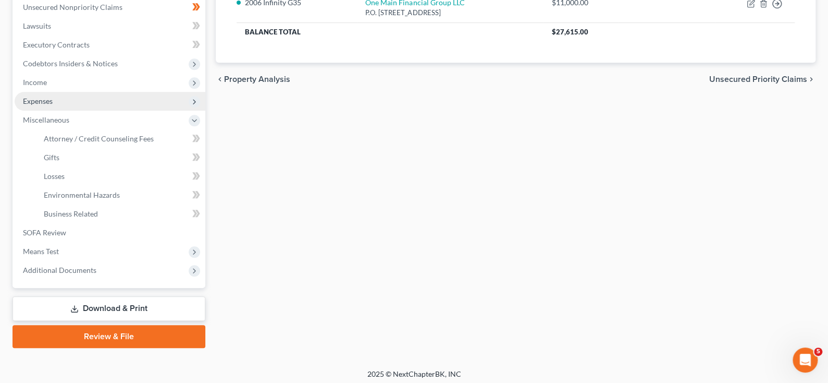
click at [53, 105] on span "Expenses" at bounding box center [38, 100] width 30 height 9
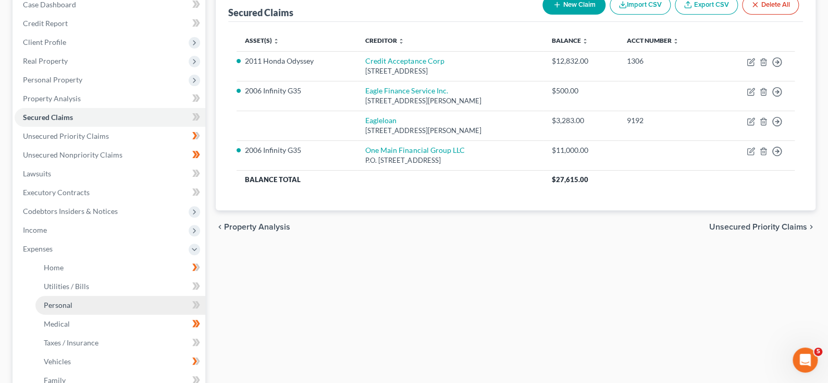
scroll to position [104, 0]
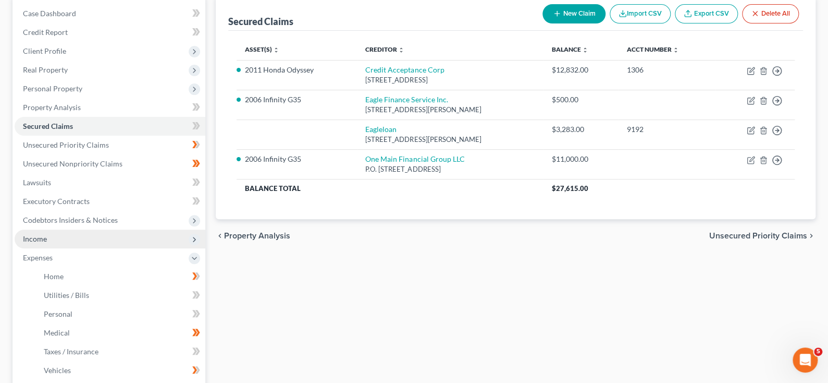
click at [42, 243] on span "Income" at bounding box center [35, 238] width 24 height 9
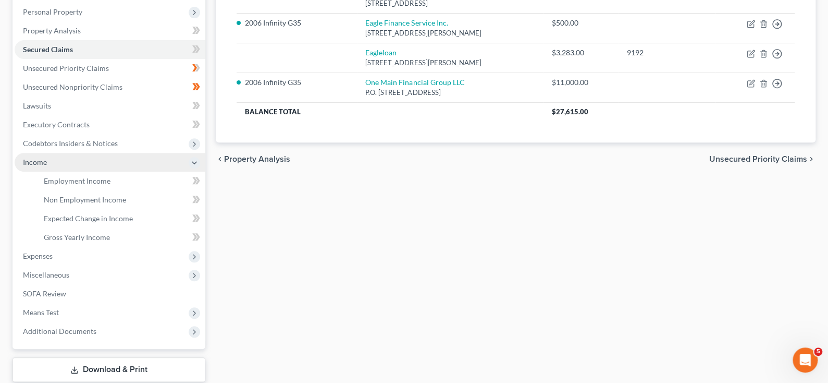
scroll to position [208, 0]
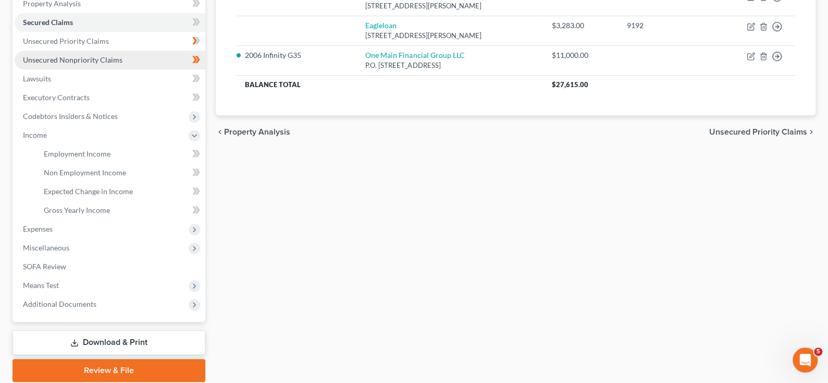
click at [96, 64] on span "Unsecured Nonpriority Claims" at bounding box center [73, 59] width 100 height 9
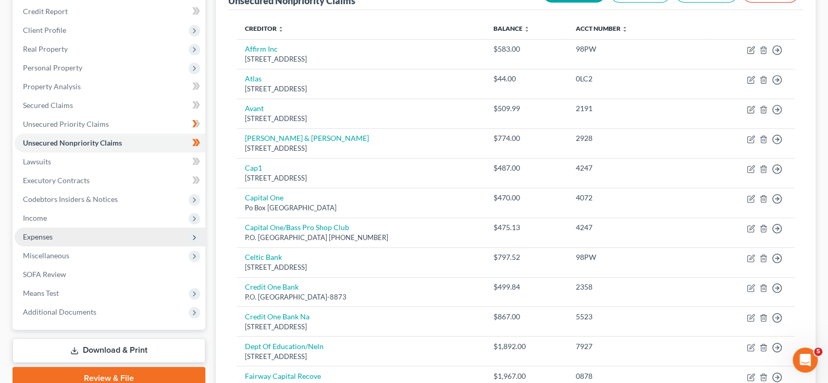
scroll to position [156, 0]
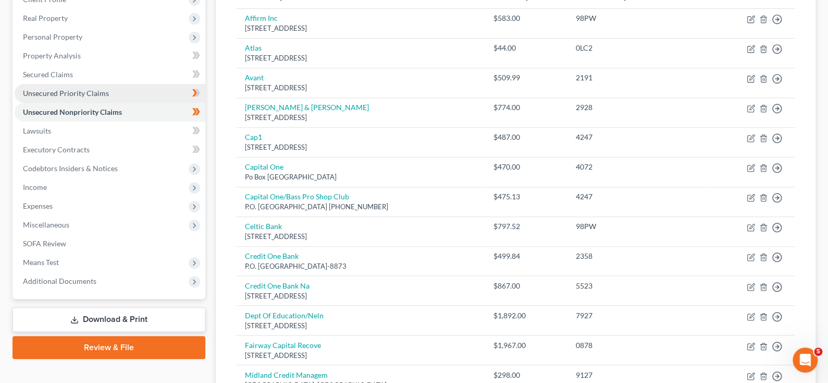
click at [56, 97] on span "Unsecured Priority Claims" at bounding box center [66, 93] width 86 height 9
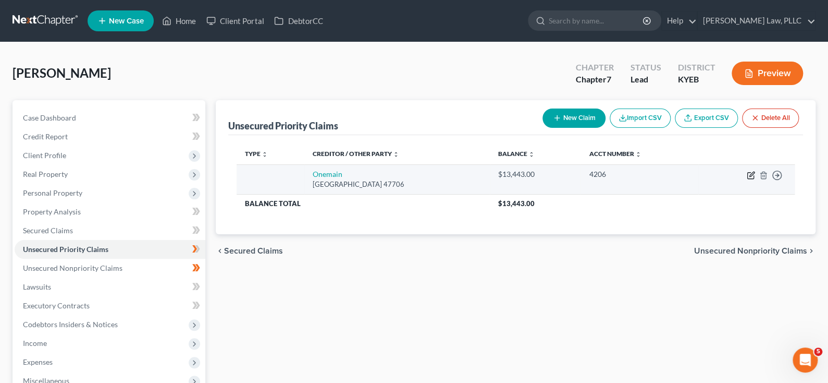
click at [750, 176] on icon "button" at bounding box center [752, 174] width 5 height 5
select select "15"
select select "0"
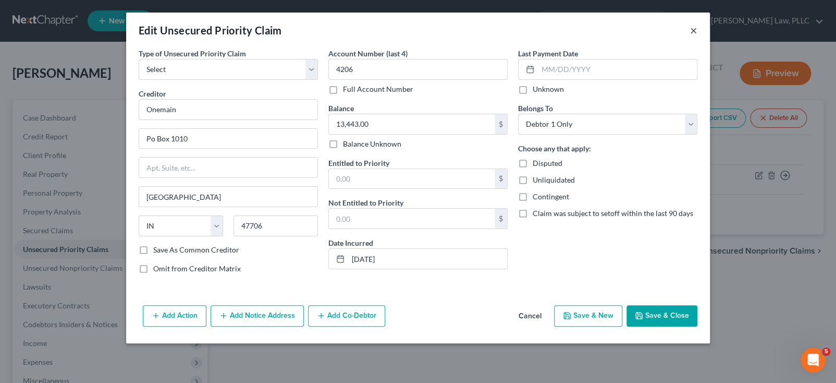
click at [698, 36] on button "×" at bounding box center [693, 30] width 7 height 13
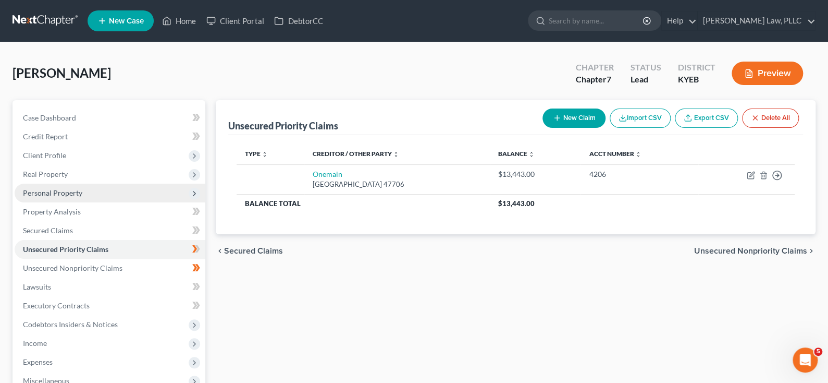
click at [82, 197] on span "Personal Property" at bounding box center [52, 192] width 59 height 9
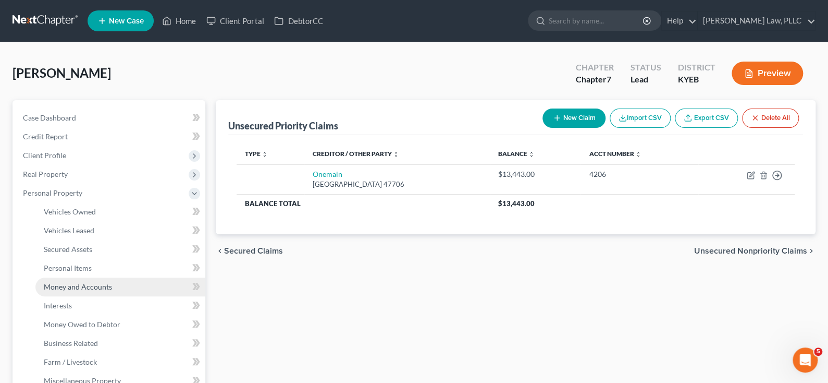
click at [78, 291] on span "Money and Accounts" at bounding box center [78, 286] width 68 height 9
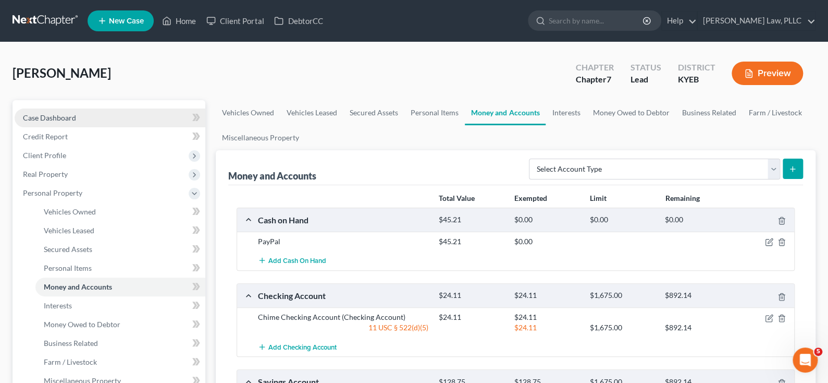
click at [69, 127] on link "Case Dashboard" at bounding box center [110, 117] width 191 height 19
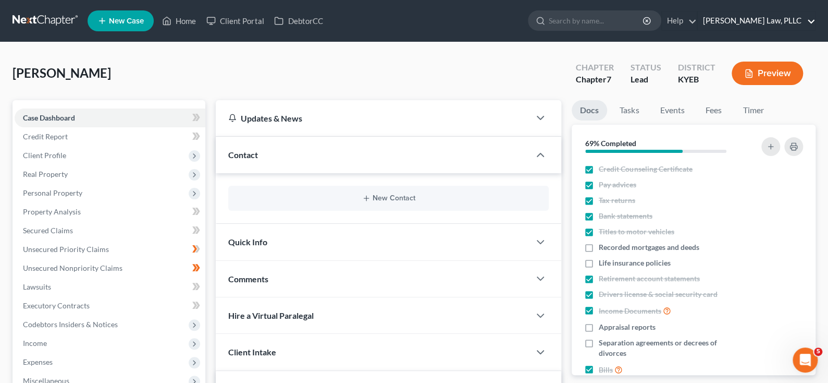
click at [793, 27] on link "[PERSON_NAME] Law, PLLC" at bounding box center [756, 20] width 117 height 19
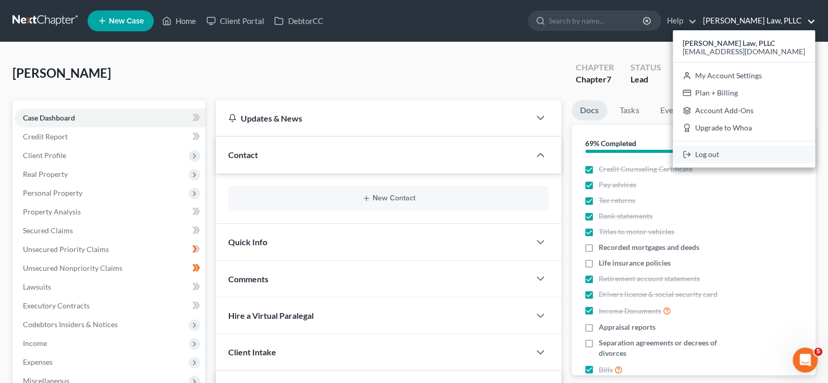
click at [702, 163] on link "Log out" at bounding box center [744, 154] width 142 height 18
